Goal: Task Accomplishment & Management: Complete application form

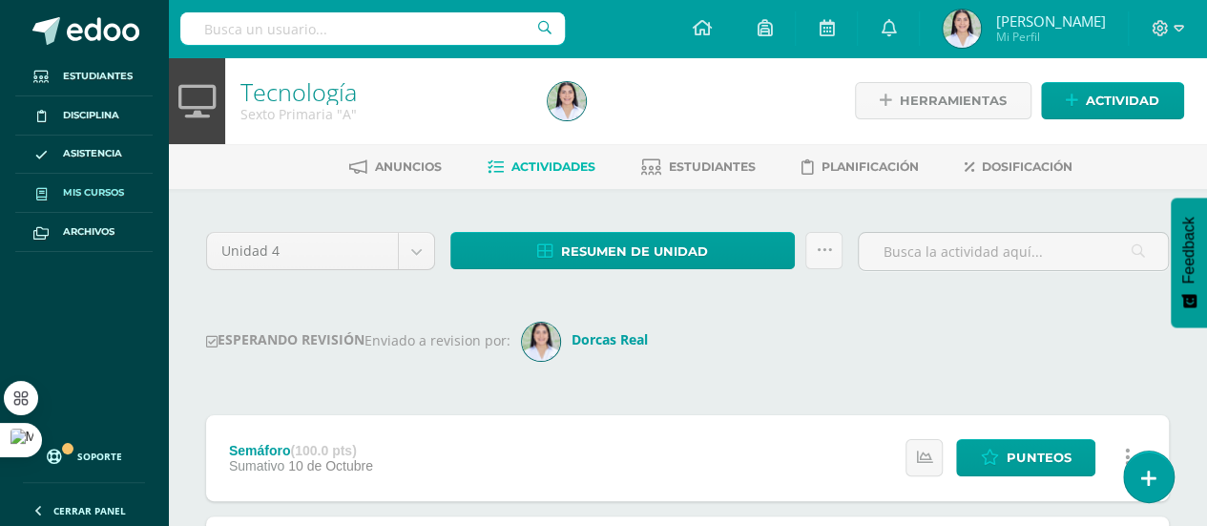
click at [101, 181] on link "Mis cursos" at bounding box center [83, 193] width 137 height 39
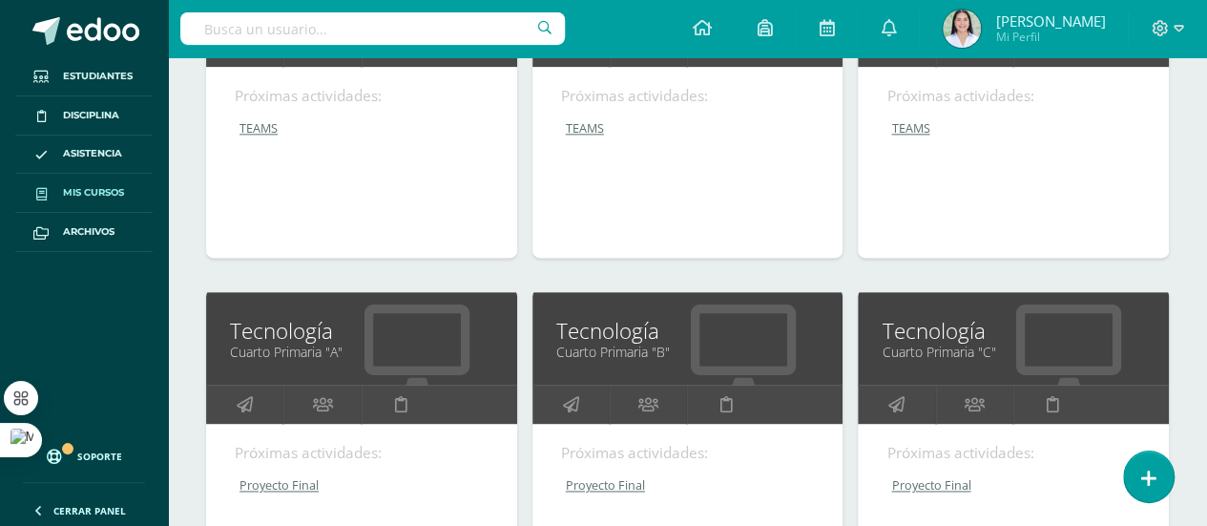
scroll to position [1202, 0]
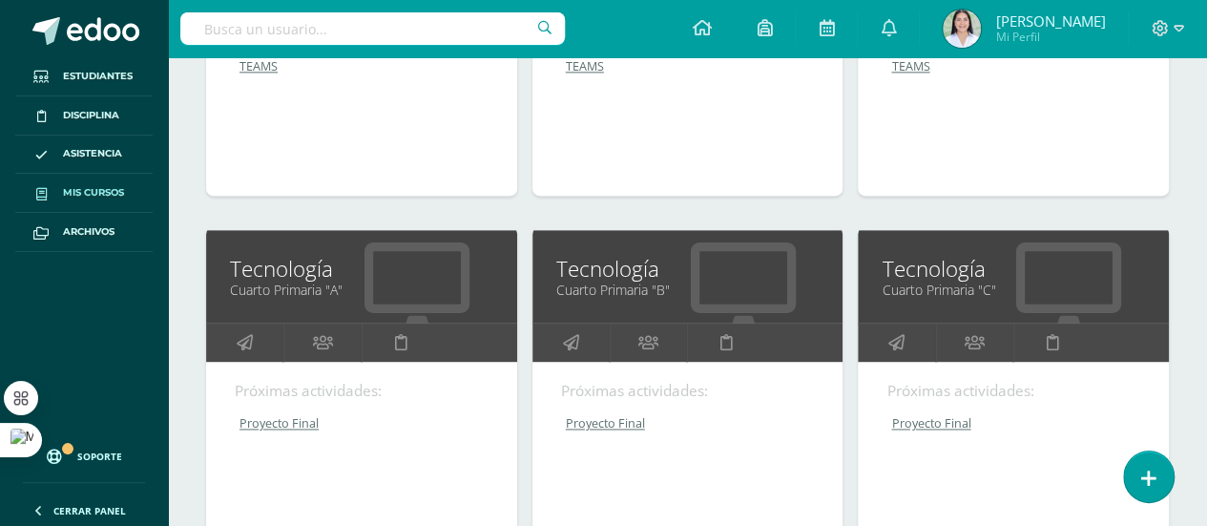
click at [757, 282] on link "Cuarto Primaria "B"" at bounding box center [687, 289] width 263 height 18
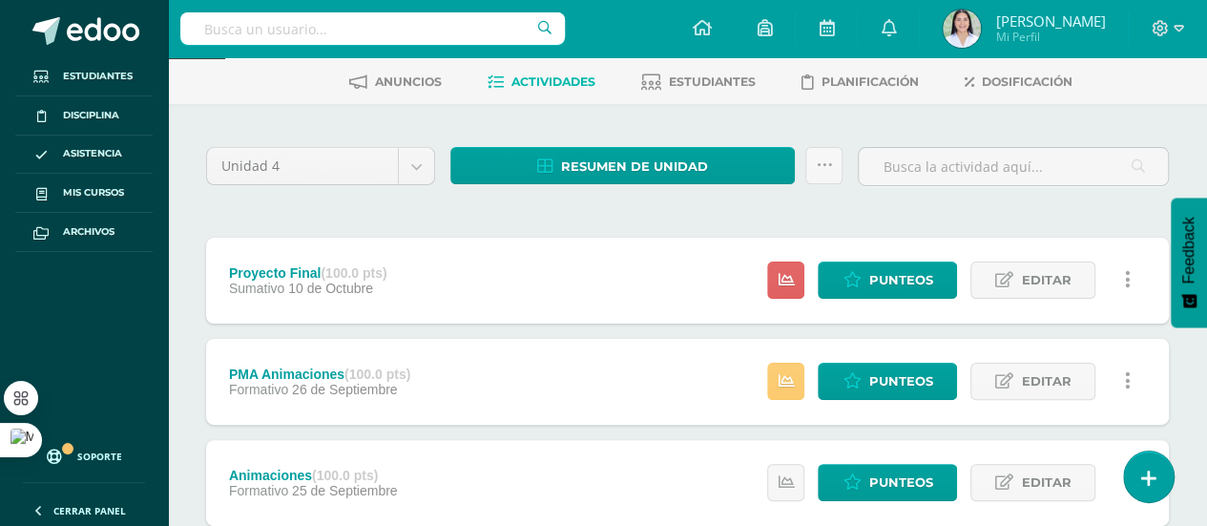
scroll to position [82, 0]
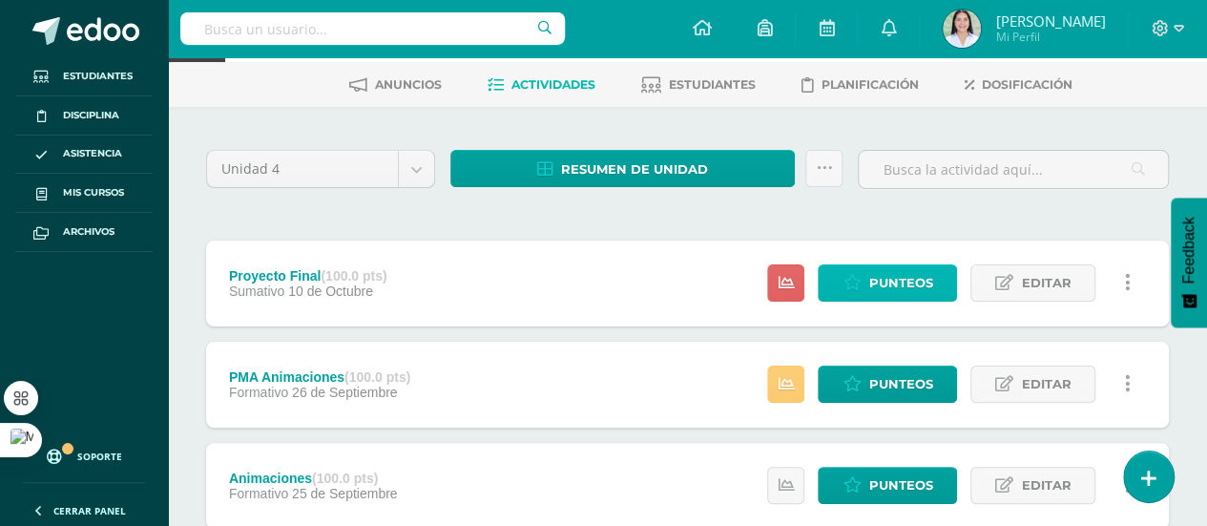
click at [913, 280] on span "Punteos" at bounding box center [900, 282] width 64 height 35
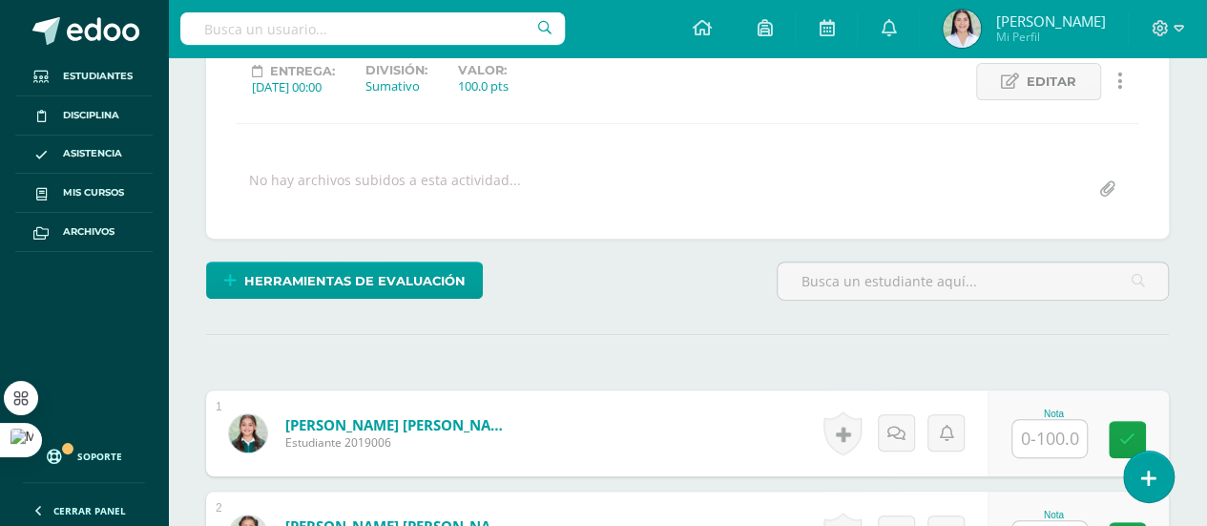
scroll to position [274, 0]
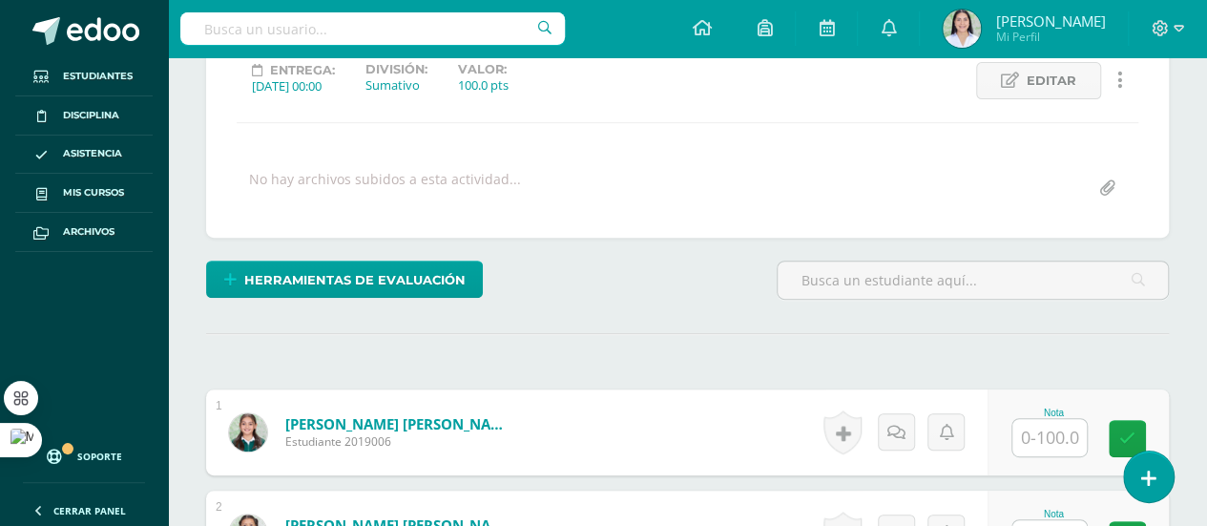
click at [1049, 429] on input "text" at bounding box center [1049, 437] width 74 height 37
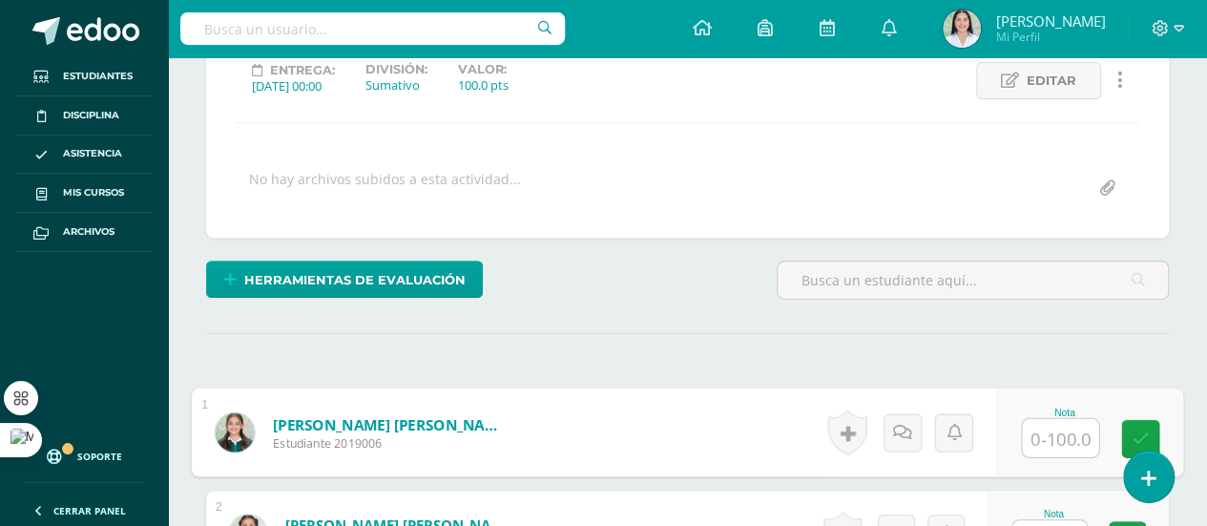
scroll to position [275, 0]
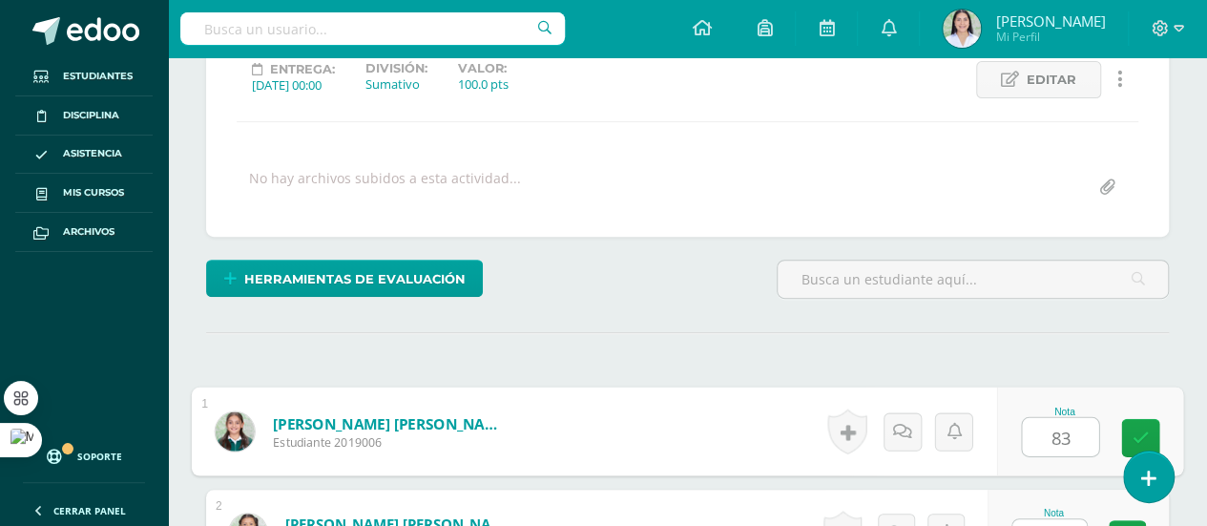
type input "83"
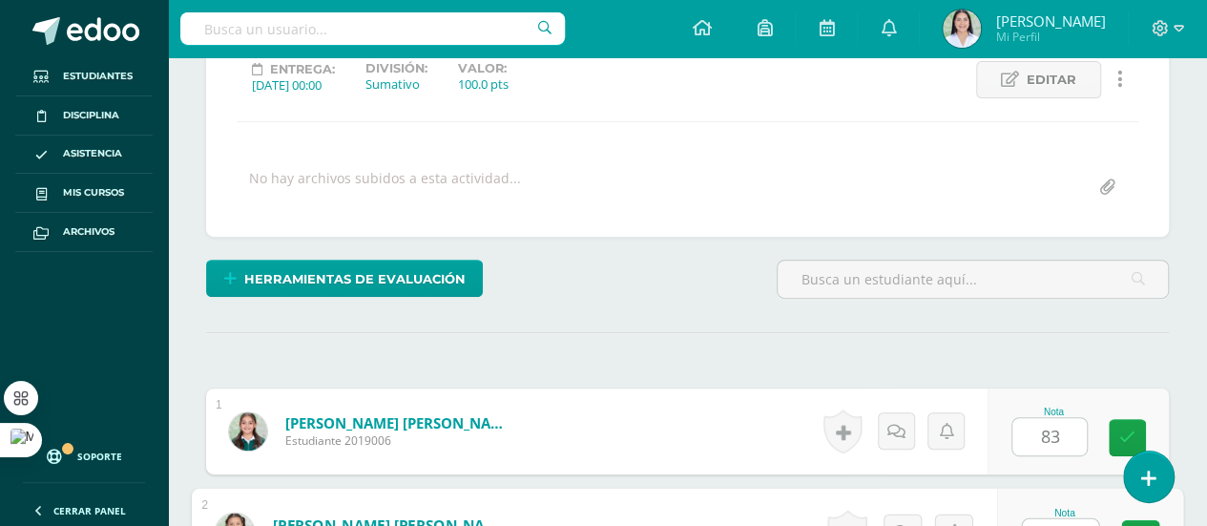
scroll to position [300, 0]
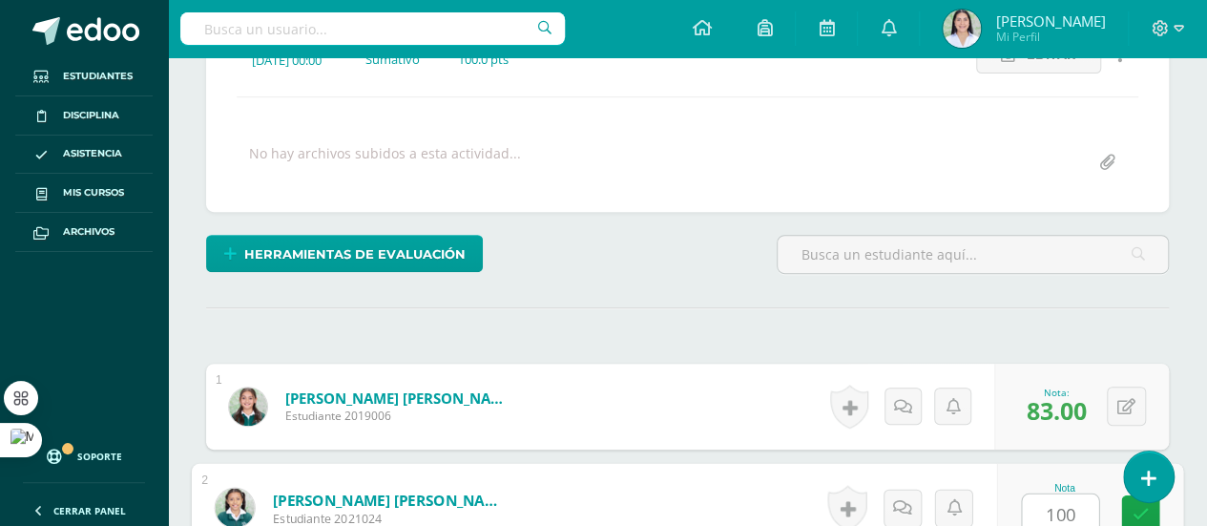
type input "100"
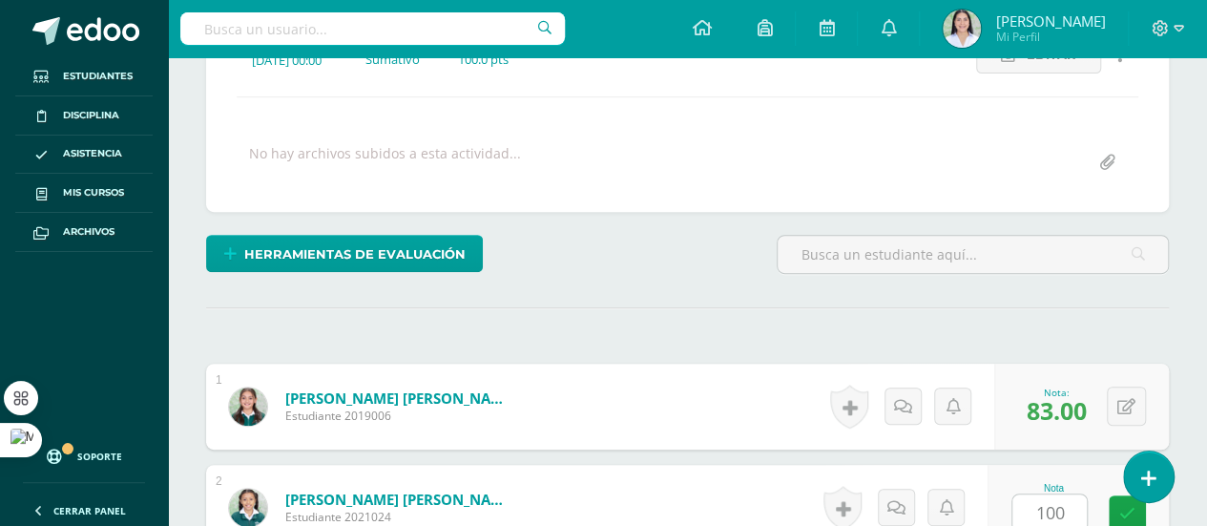
scroll to position [645, 0]
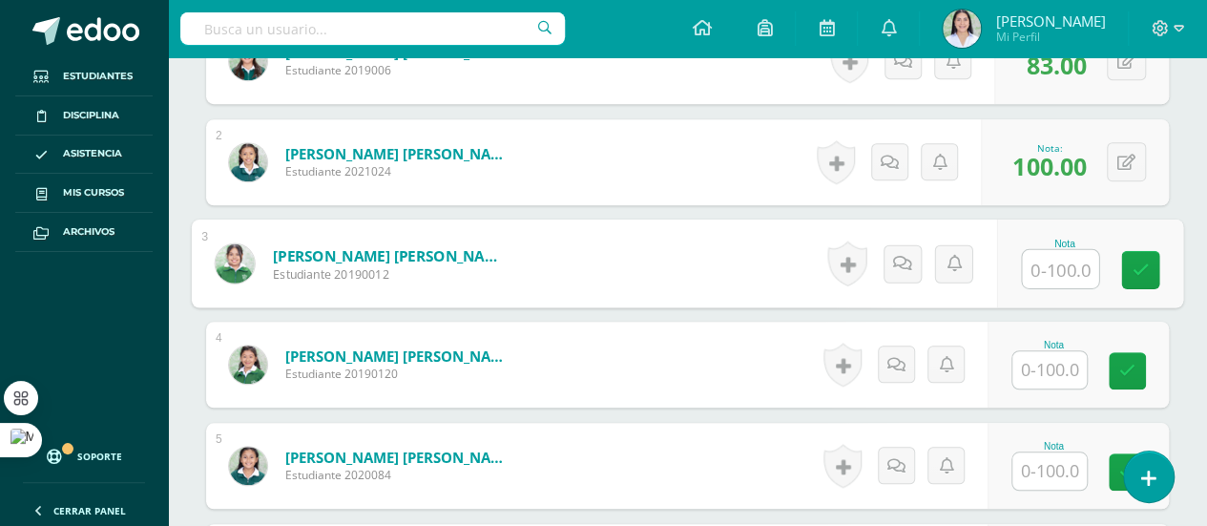
click at [1049, 368] on input "text" at bounding box center [1049, 369] width 74 height 37
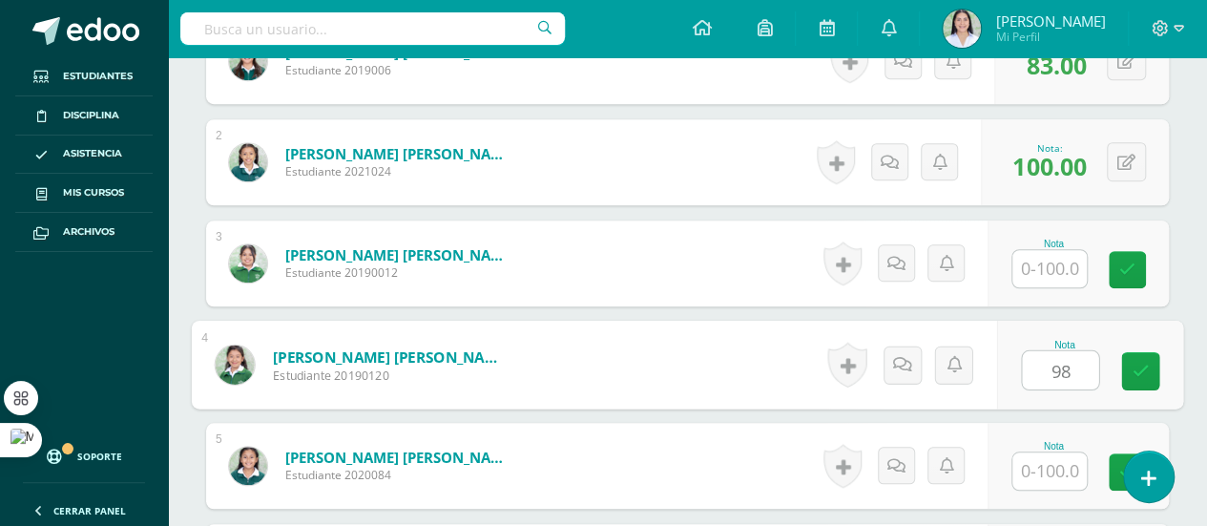
type input "98"
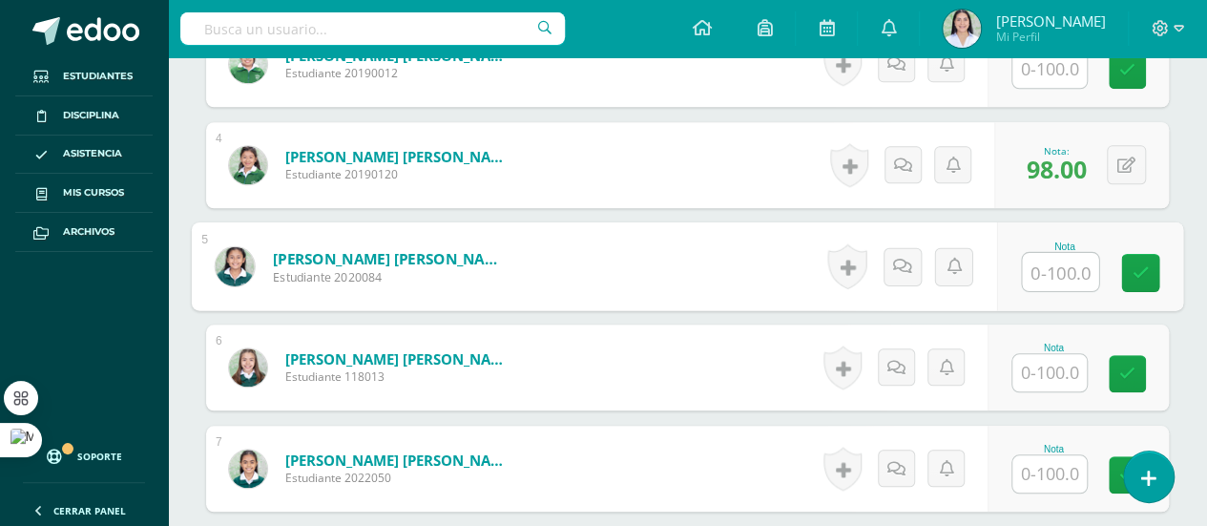
scroll to position [851, 0]
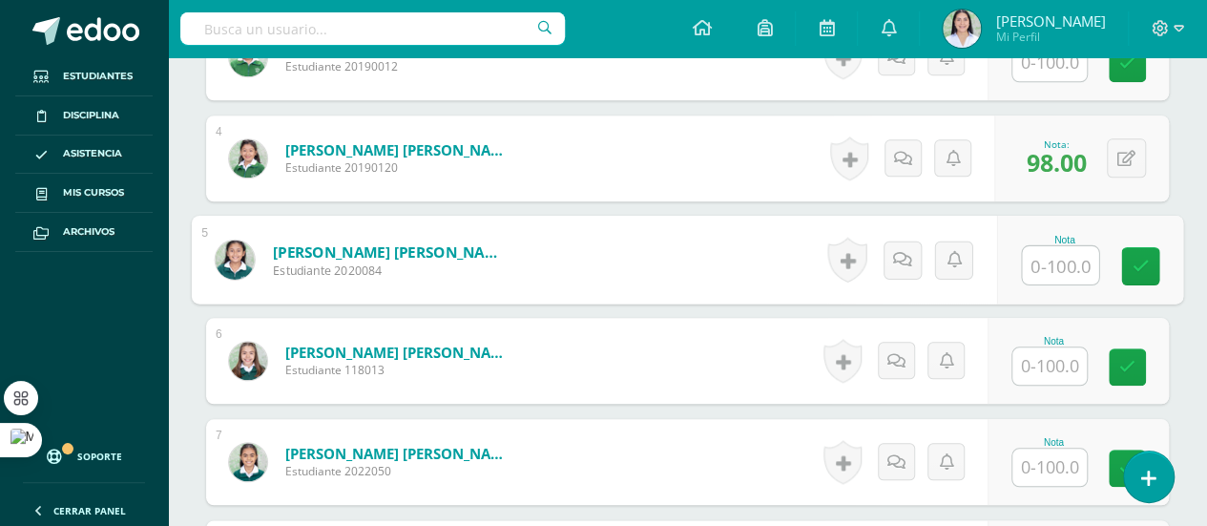
click at [1059, 363] on input "text" at bounding box center [1049, 365] width 74 height 37
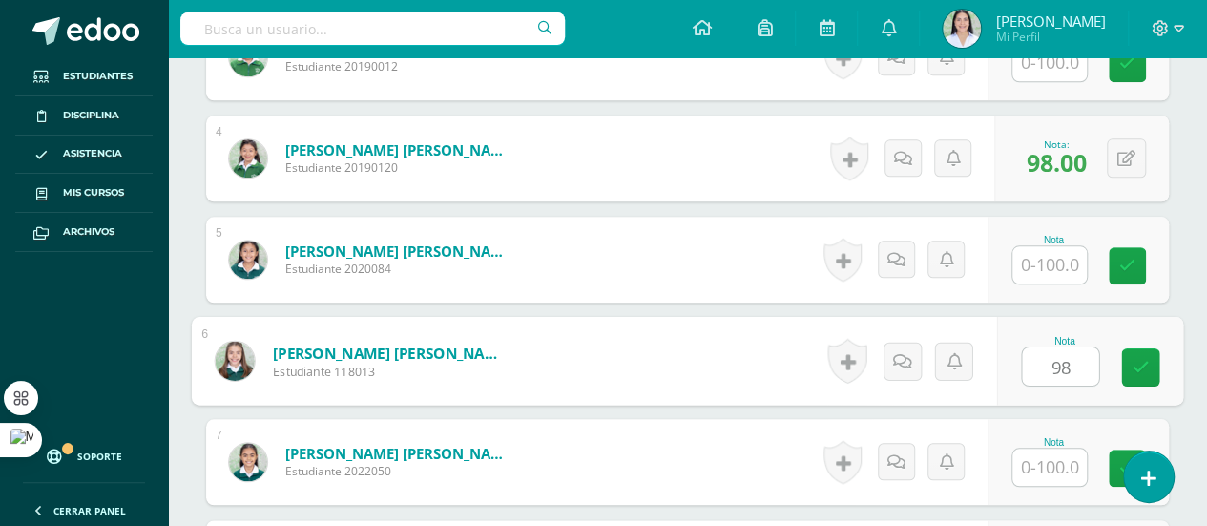
type input "98"
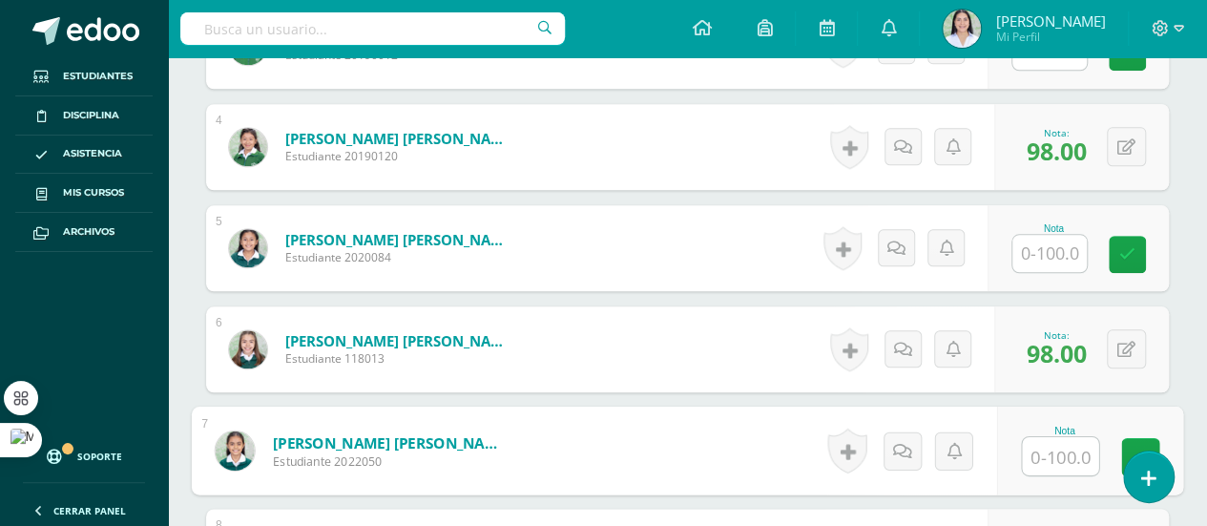
scroll to position [1039, 0]
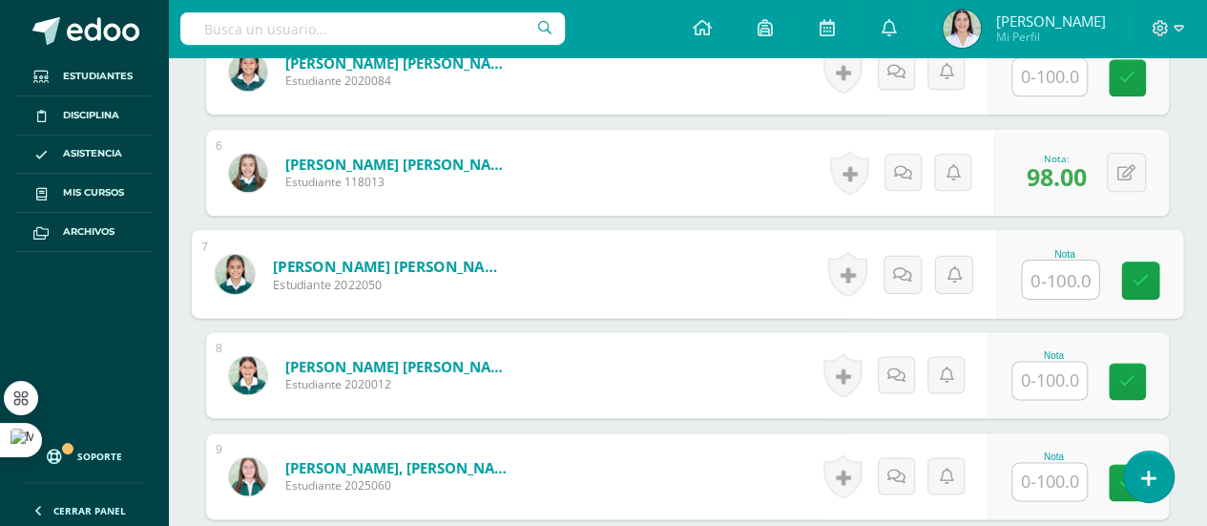
click at [1061, 373] on input "text" at bounding box center [1049, 380] width 74 height 37
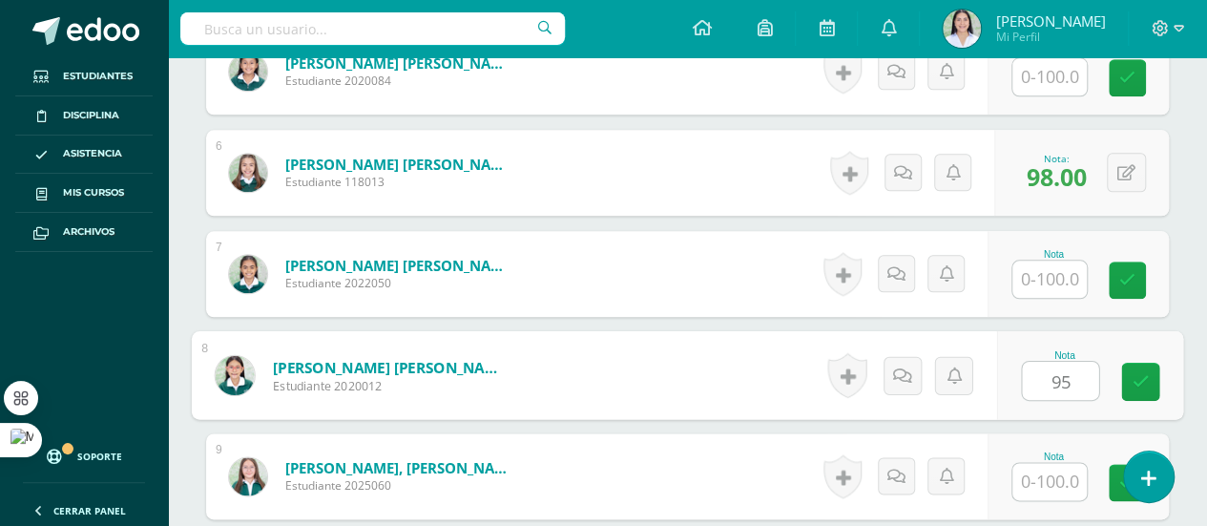
type input "95"
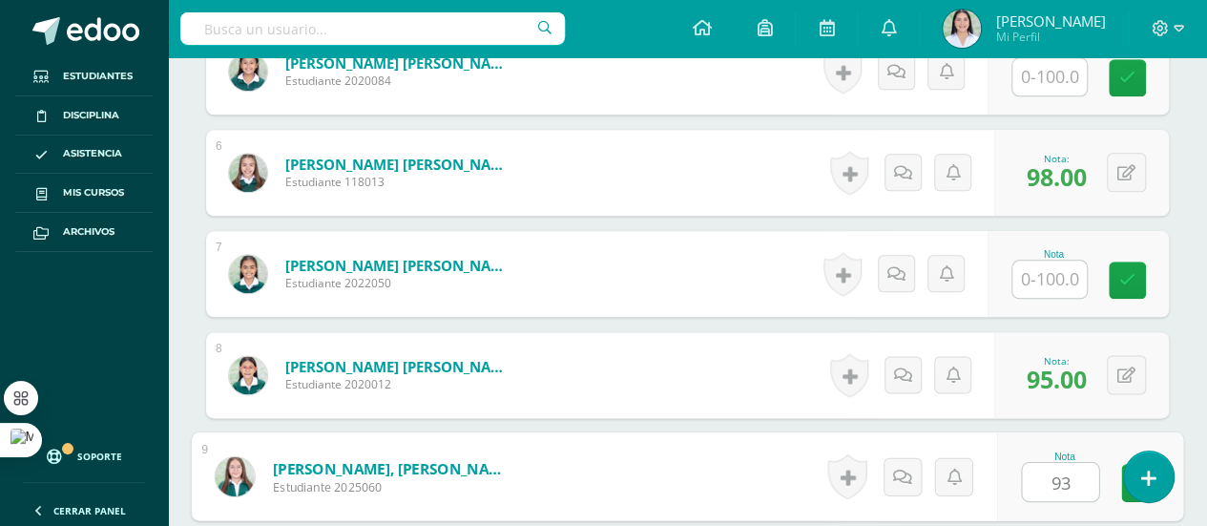
type input "93"
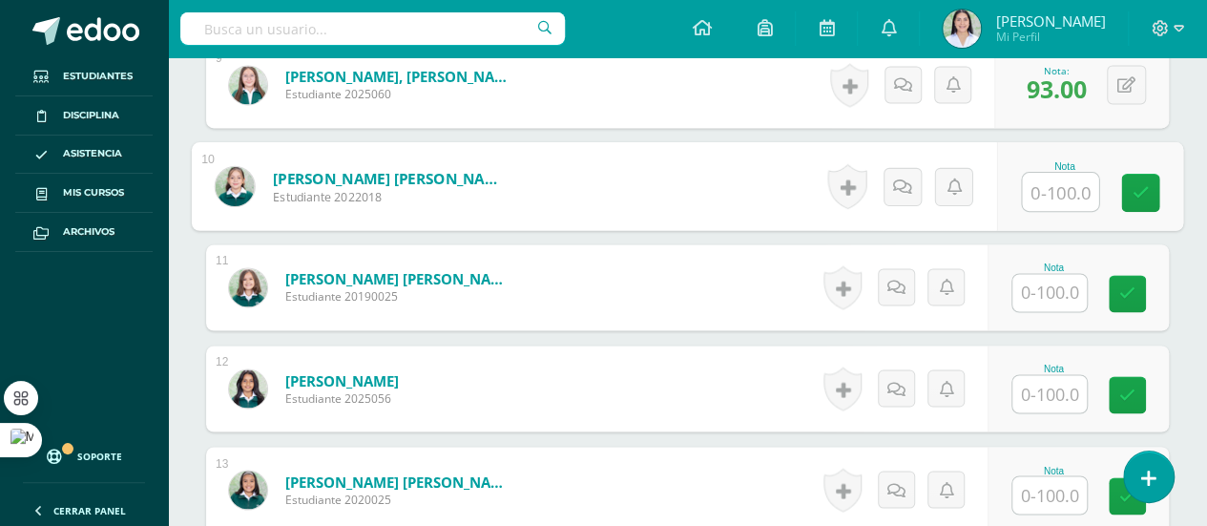
scroll to position [1432, 0]
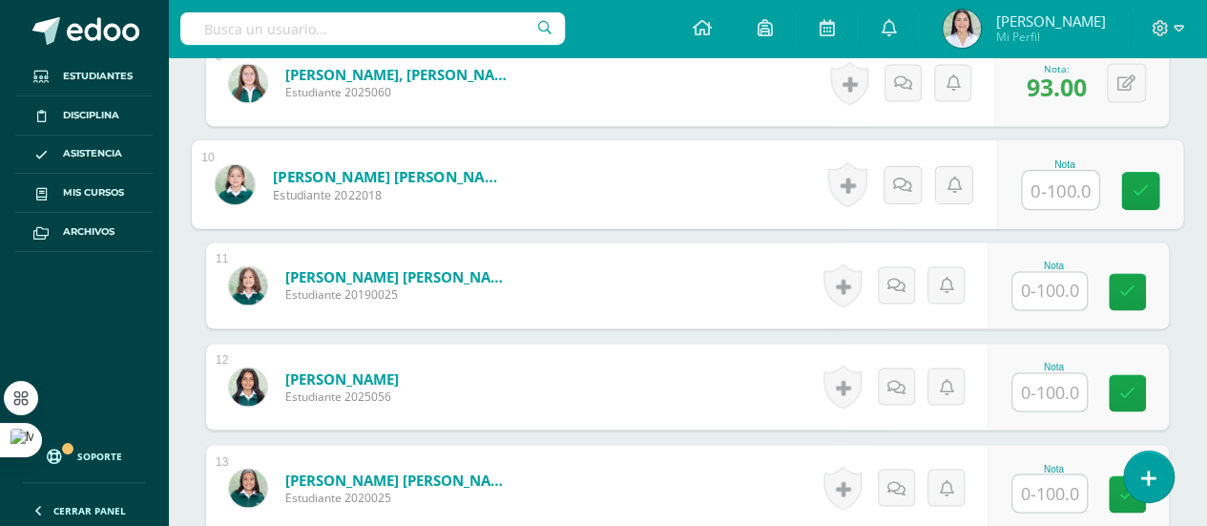
click at [1051, 286] on input "text" at bounding box center [1049, 290] width 74 height 37
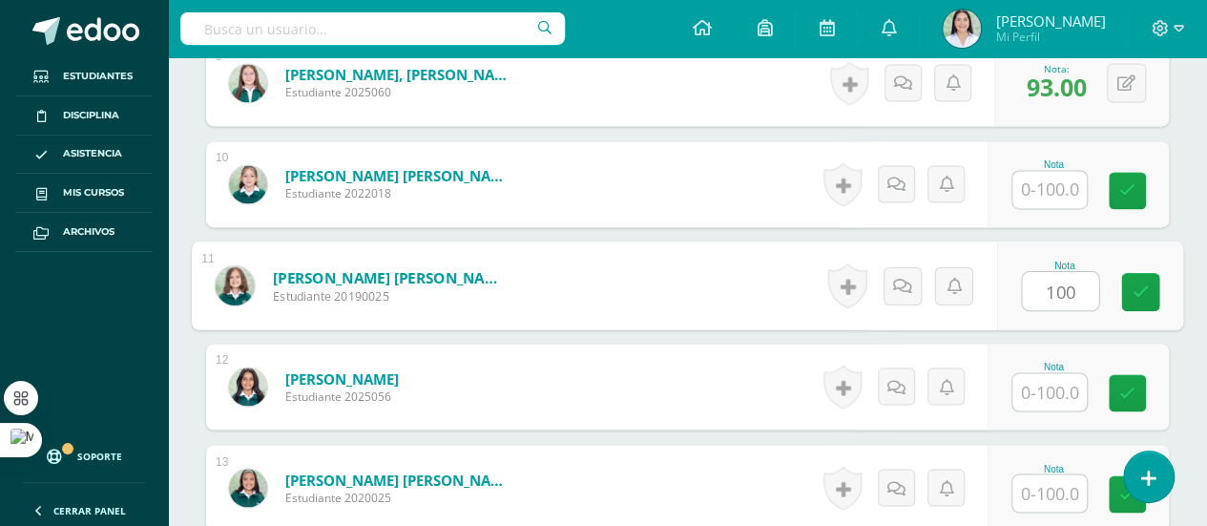
type input "100"
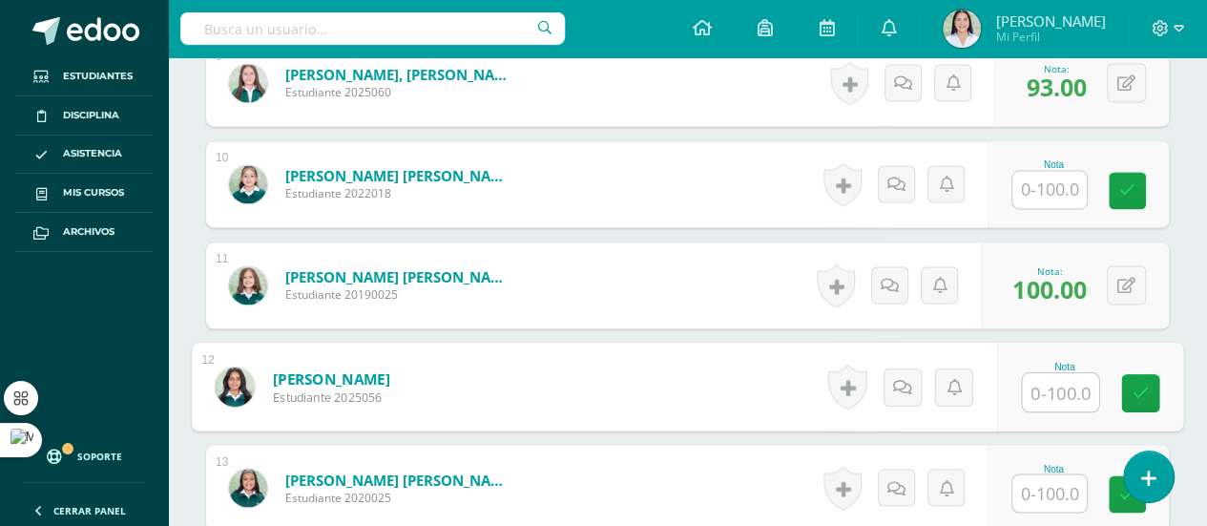
click at [1061, 485] on input "text" at bounding box center [1049, 492] width 74 height 37
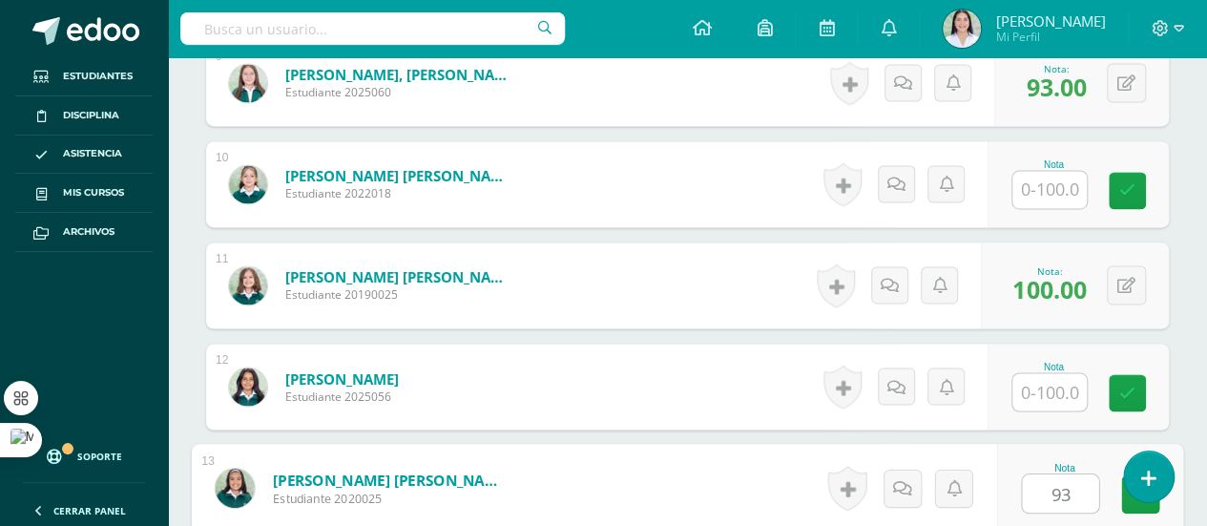
type input "93"
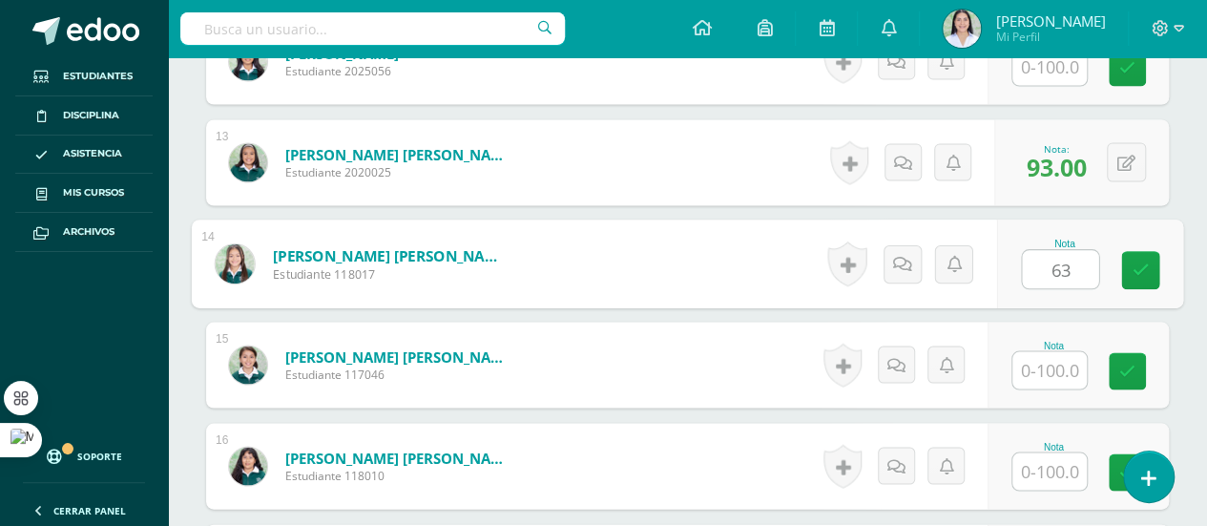
type input "63"
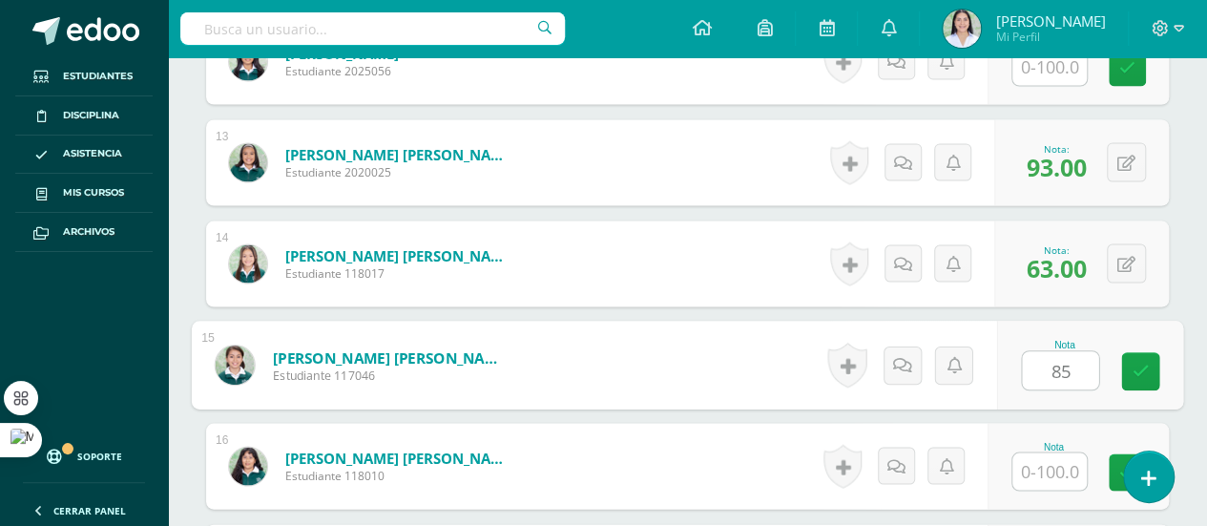
type input "85"
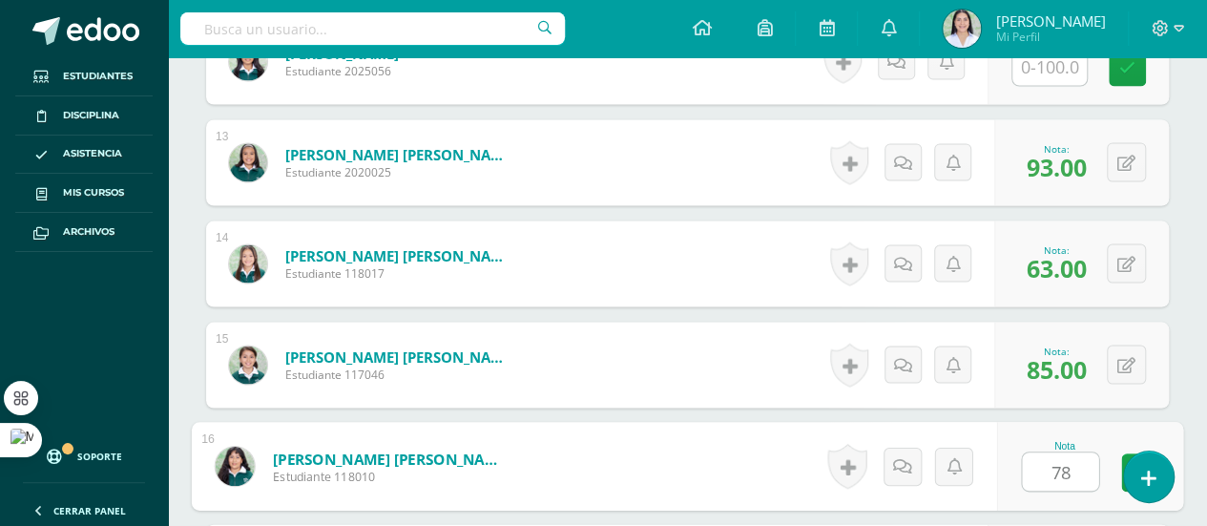
type input "78"
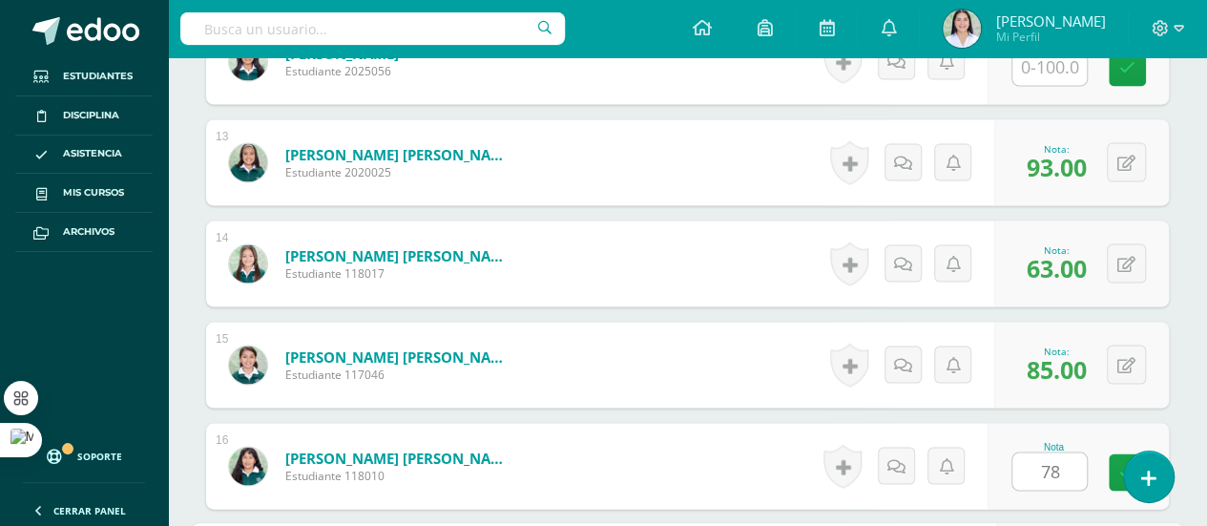
scroll to position [2061, 0]
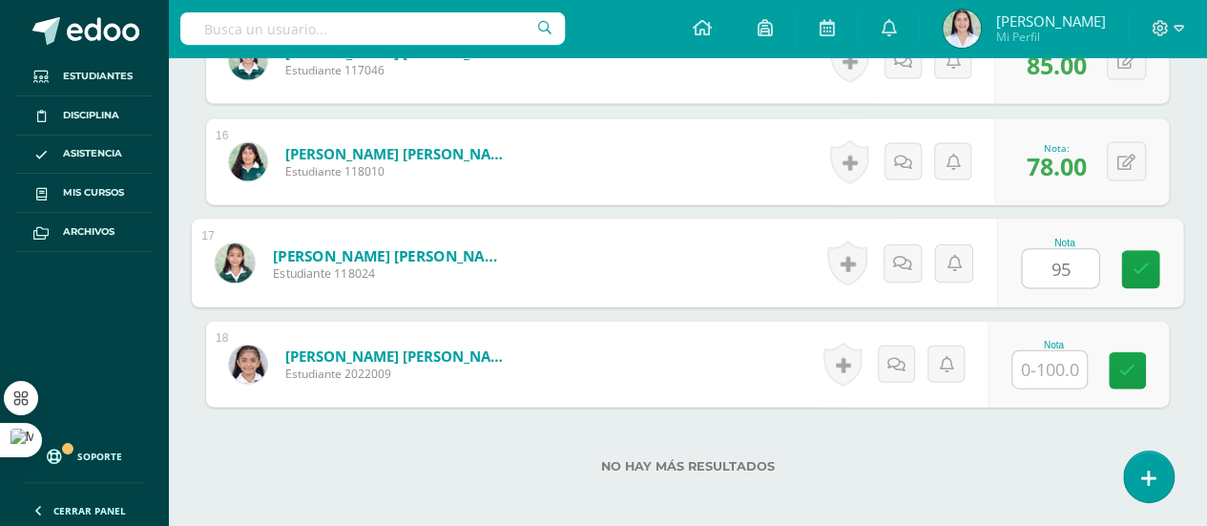
type input "95"
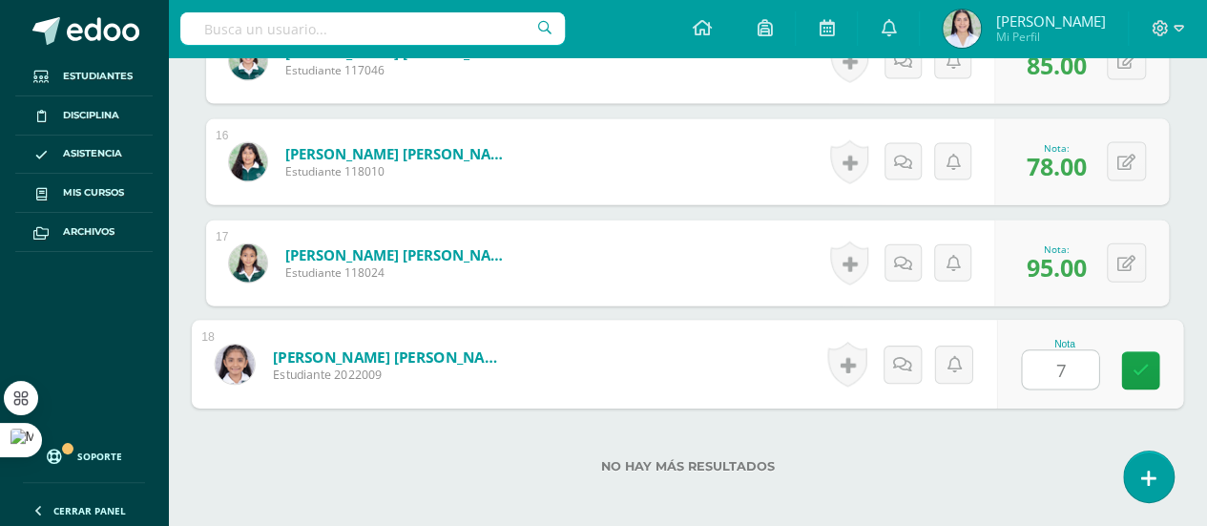
type input "70"
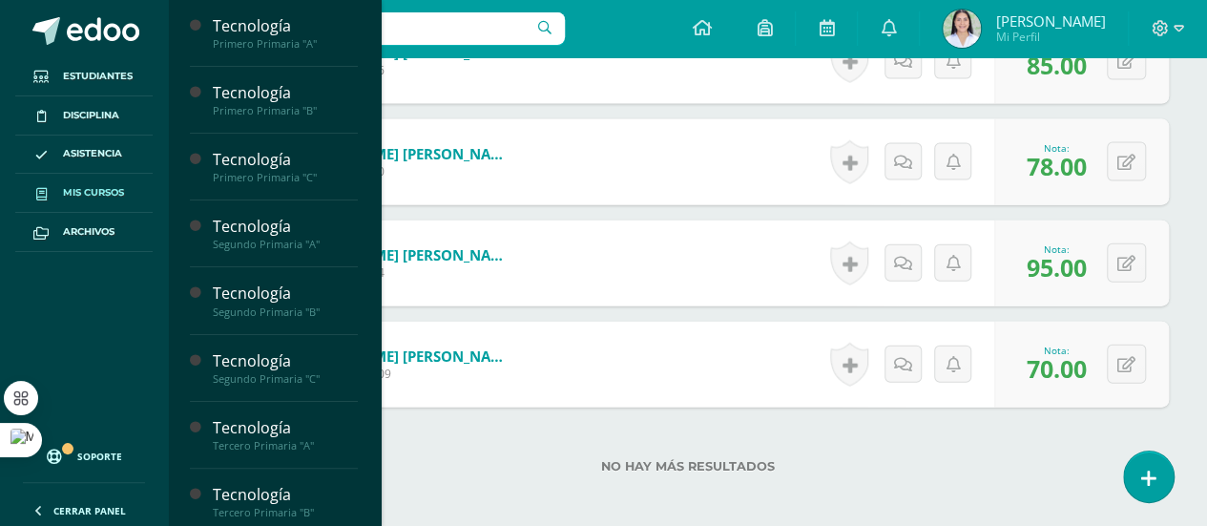
click at [80, 188] on span "Mis cursos" at bounding box center [93, 192] width 61 height 15
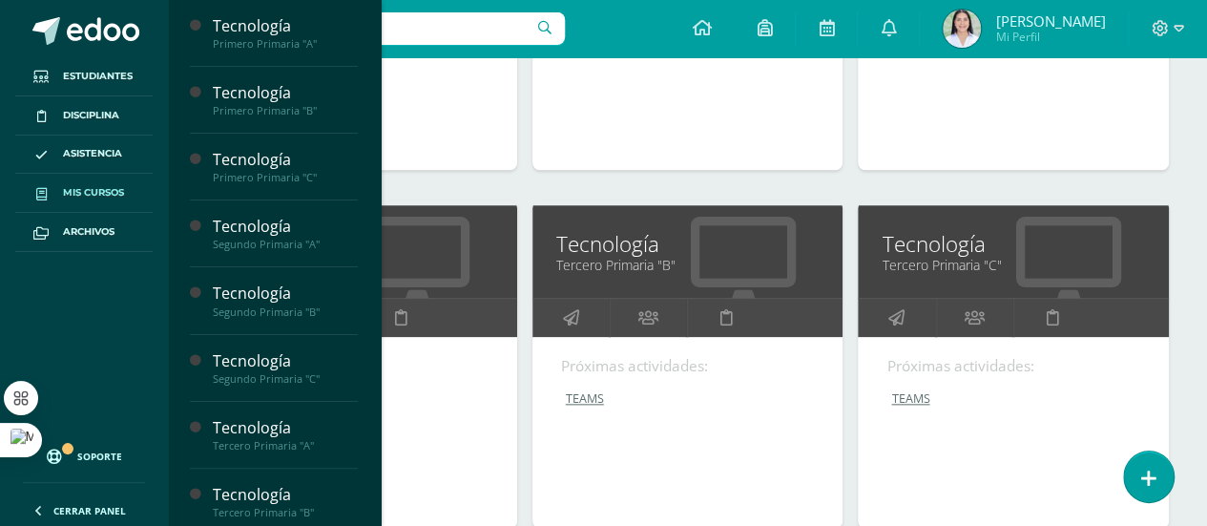
scroll to position [887, 0]
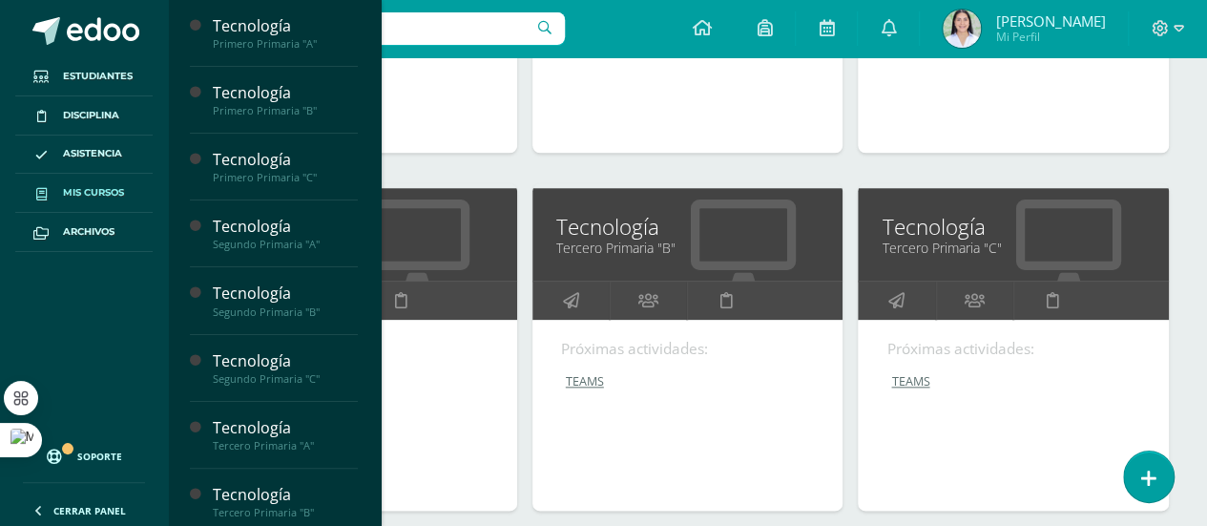
click at [460, 230] on link "Tecnología" at bounding box center [361, 227] width 263 height 30
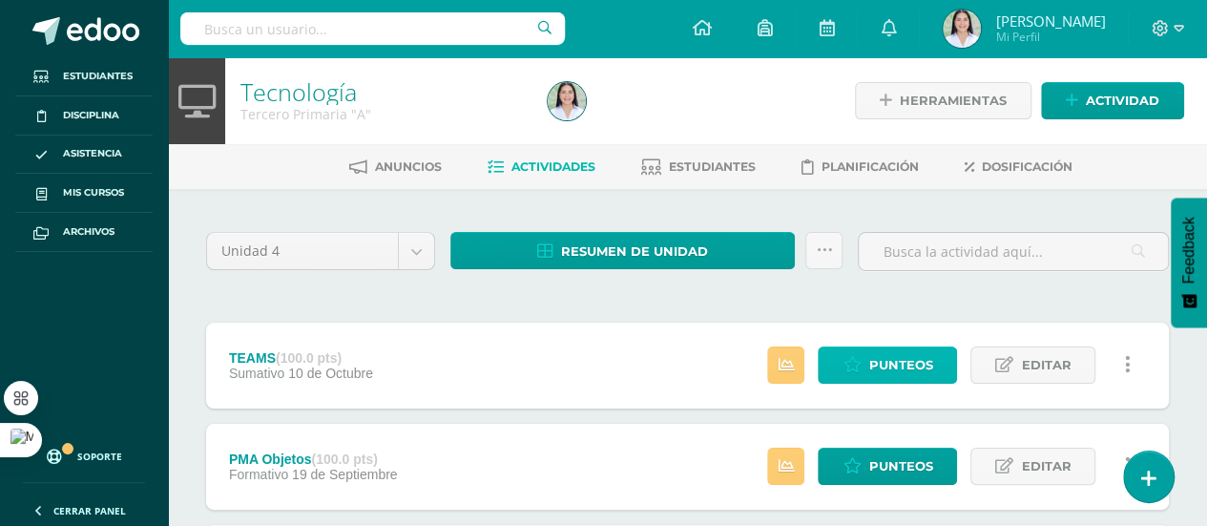
click at [883, 362] on span "Punteos" at bounding box center [900, 364] width 64 height 35
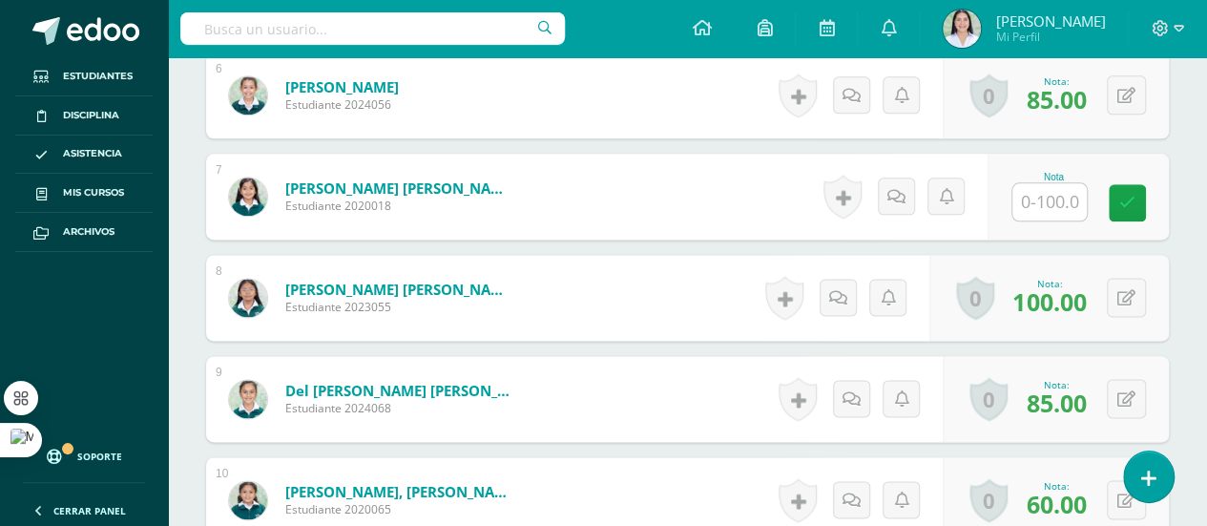
scroll to position [1135, 0]
click at [1067, 188] on input "text" at bounding box center [1049, 200] width 74 height 37
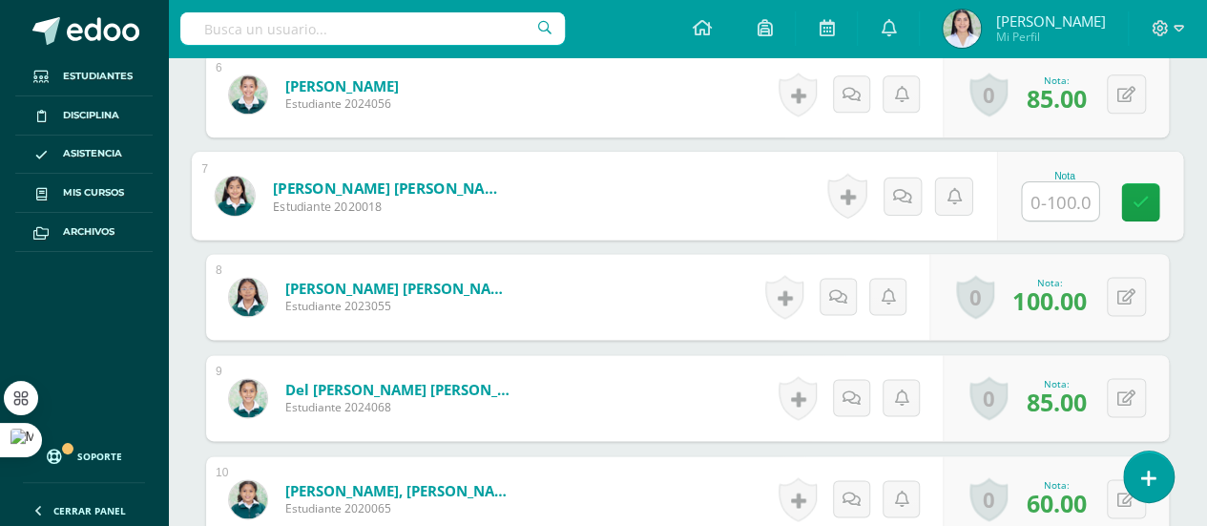
scroll to position [1137, 0]
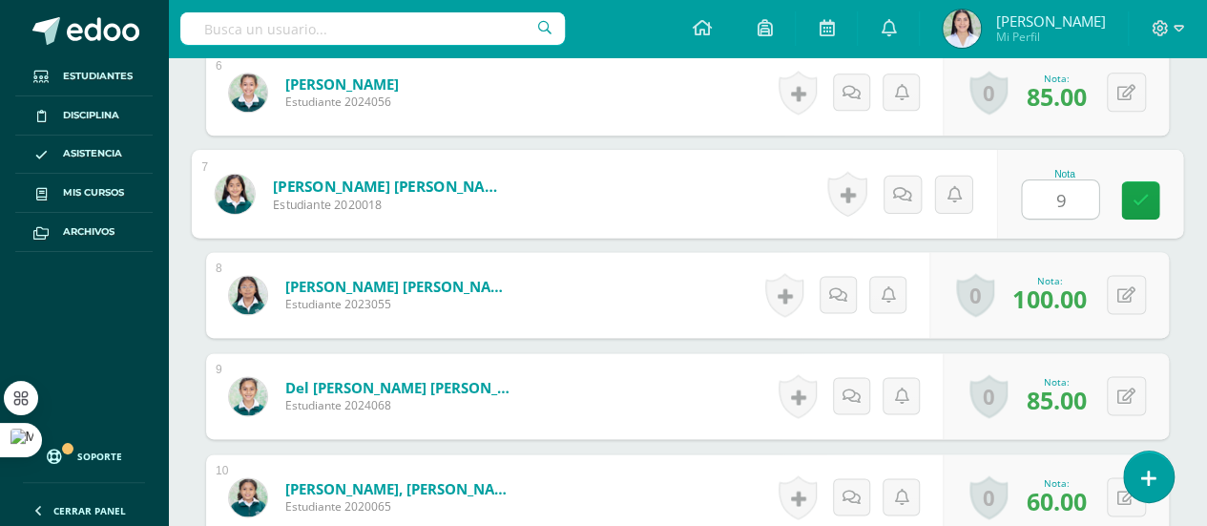
type input "90"
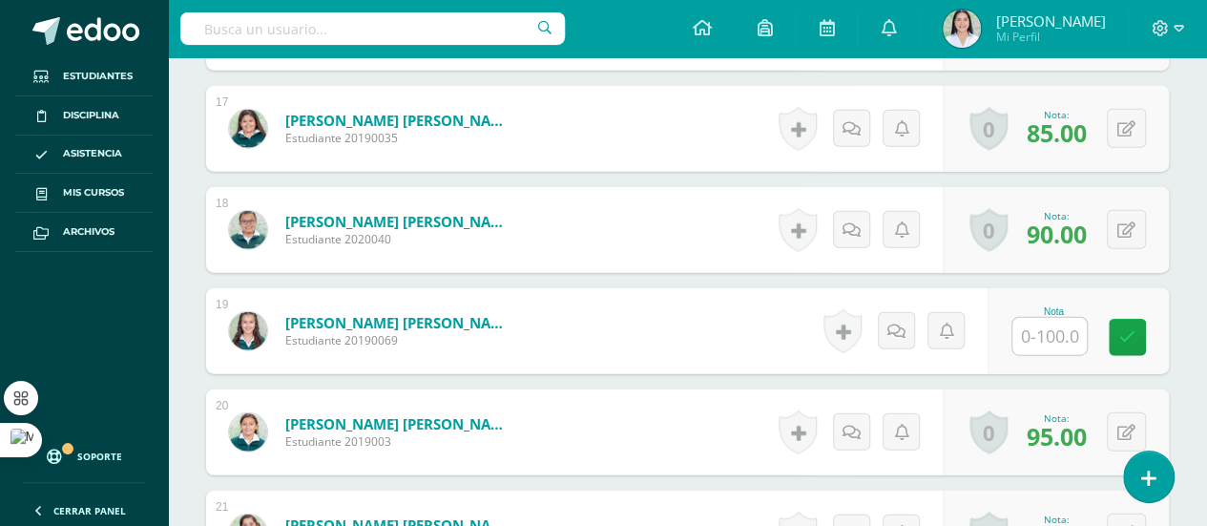
scroll to position [2280, 0]
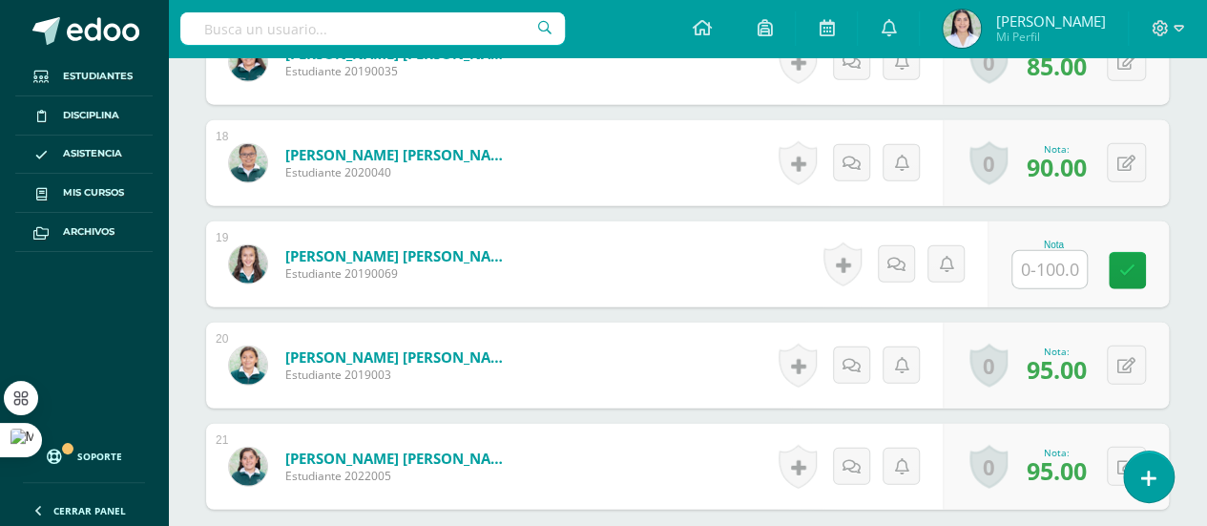
click at [1064, 270] on input "text" at bounding box center [1049, 269] width 74 height 37
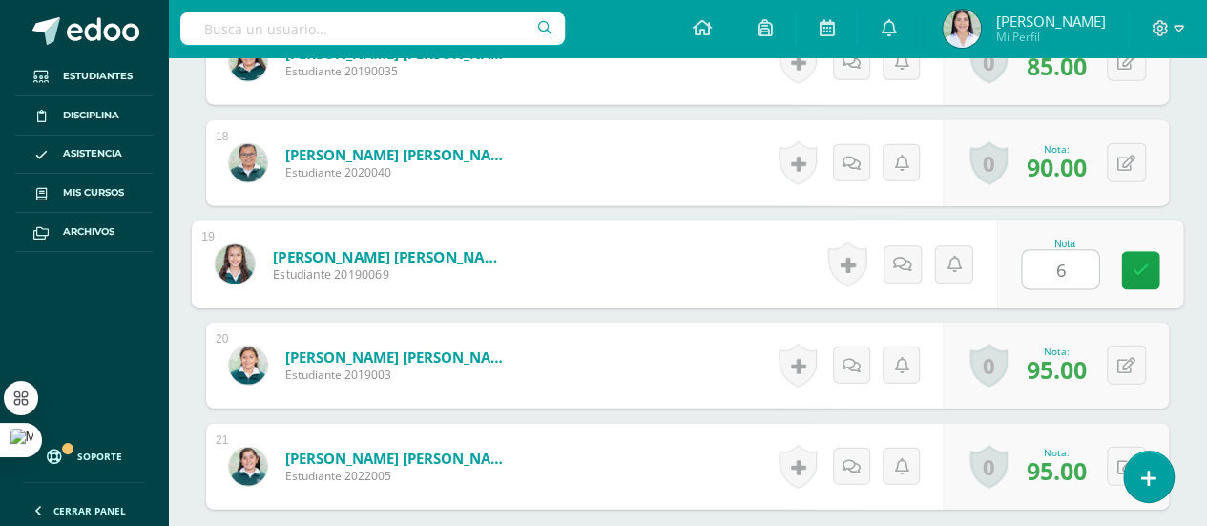
type input "60"
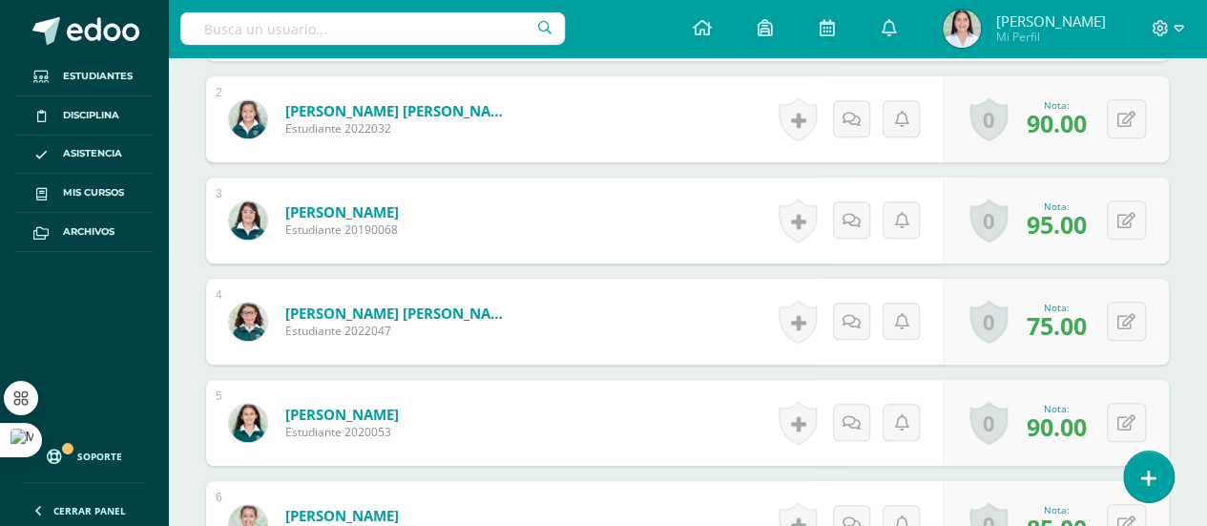
scroll to position [0, 0]
